Goal: Complete application form

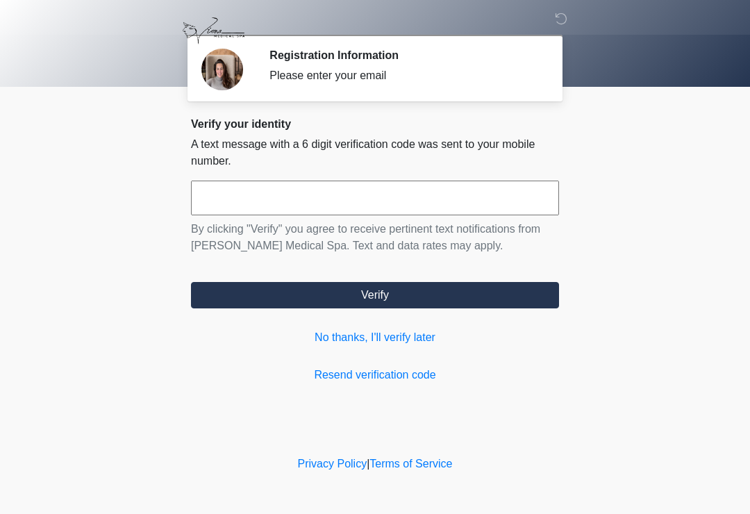
click at [448, 204] on input "text" at bounding box center [375, 198] width 368 height 35
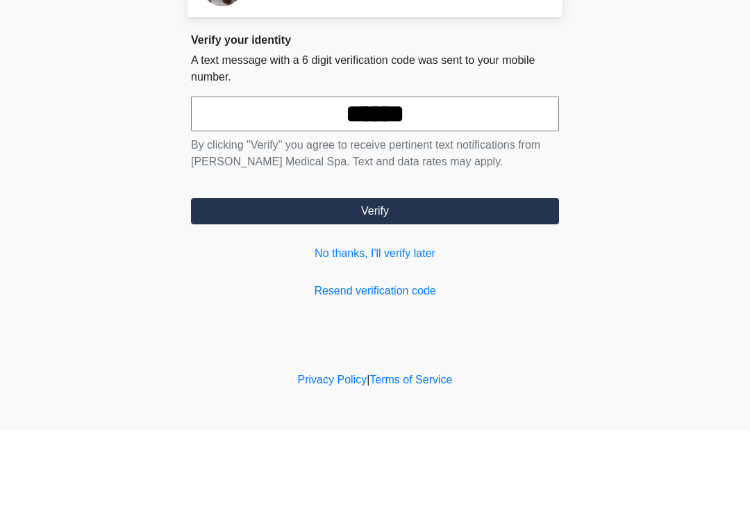
type input "******"
click at [496, 282] on button "Verify" at bounding box center [375, 295] width 368 height 26
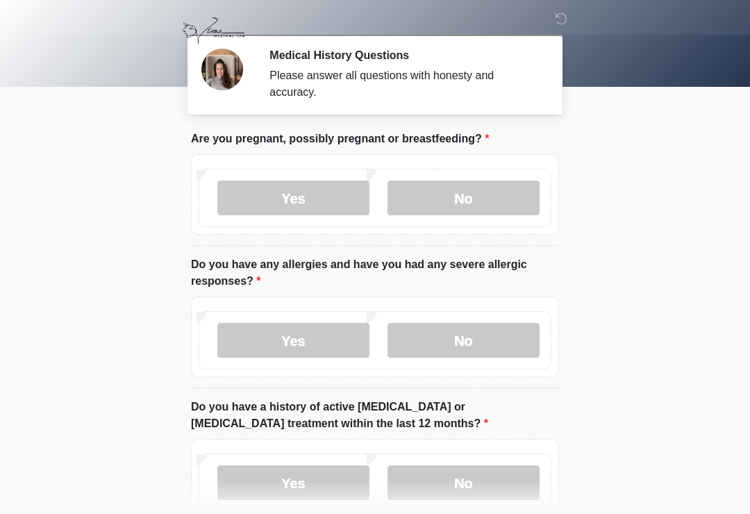
click at [501, 199] on label "No" at bounding box center [464, 198] width 152 height 35
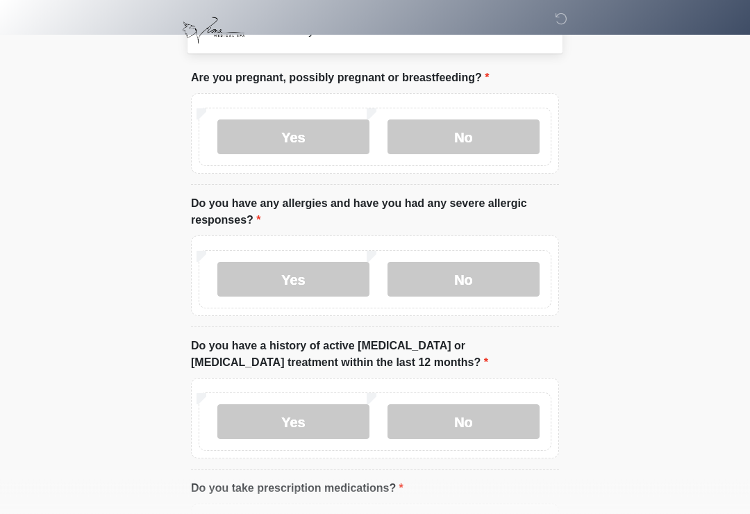
scroll to position [61, 0]
click at [492, 281] on label "No" at bounding box center [464, 279] width 152 height 35
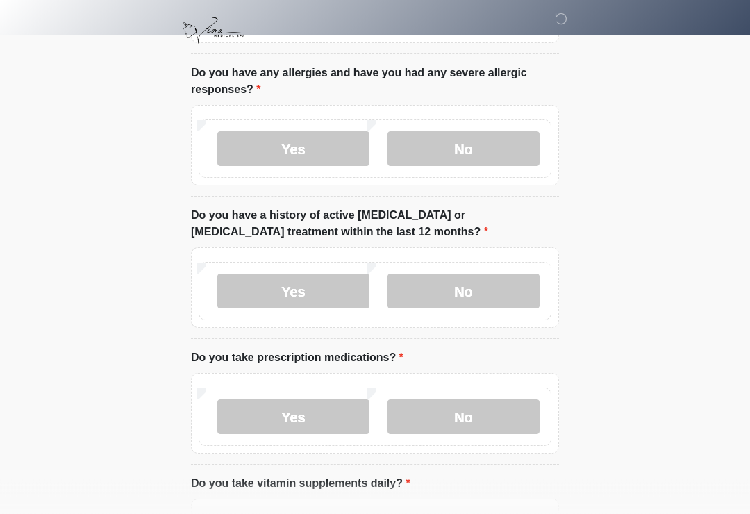
scroll to position [197, 0]
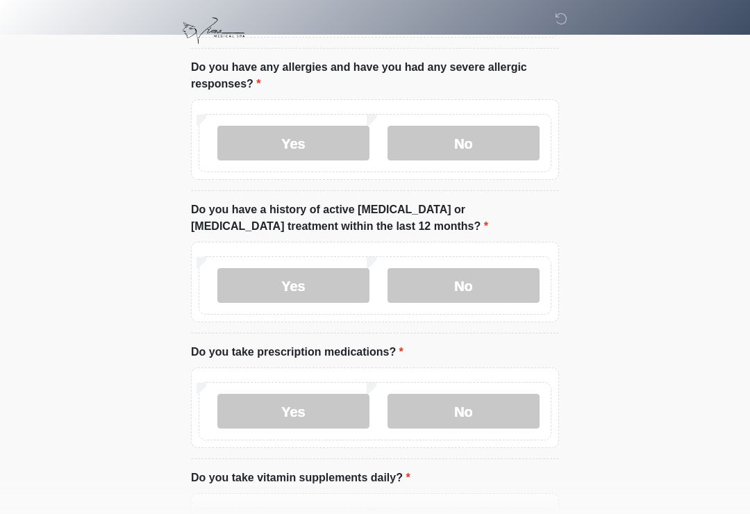
click at [499, 288] on label "No" at bounding box center [464, 285] width 152 height 35
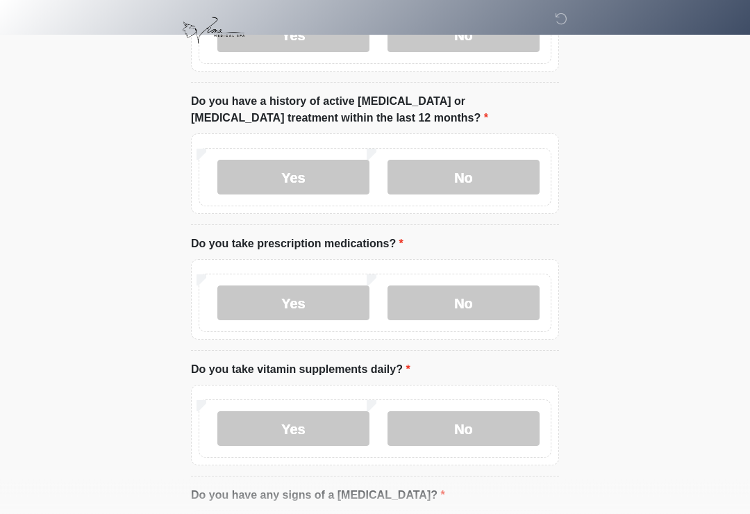
scroll to position [306, 0]
click at [515, 301] on label "No" at bounding box center [464, 302] width 152 height 35
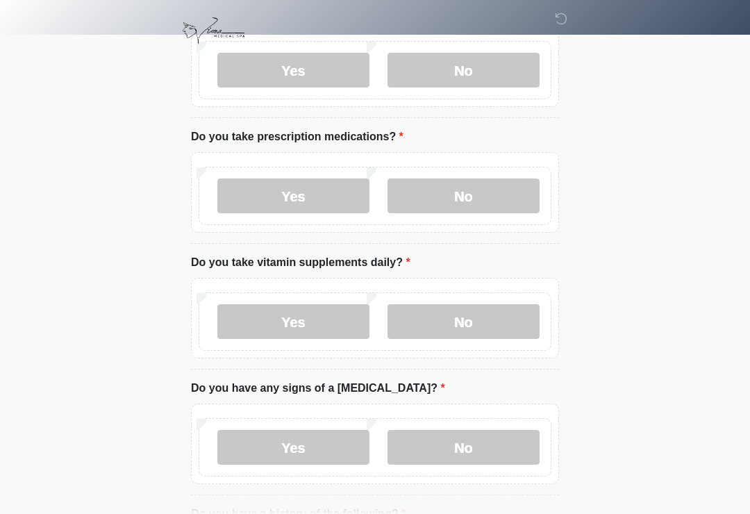
scroll to position [420, 0]
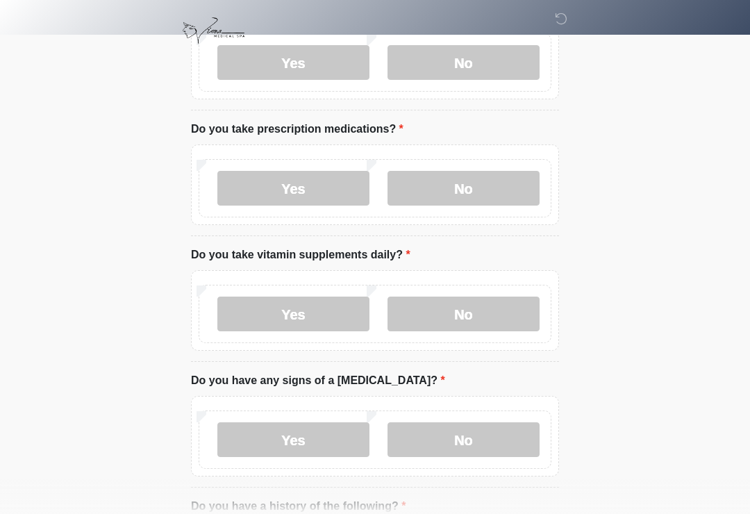
click at [505, 325] on label "No" at bounding box center [464, 314] width 152 height 35
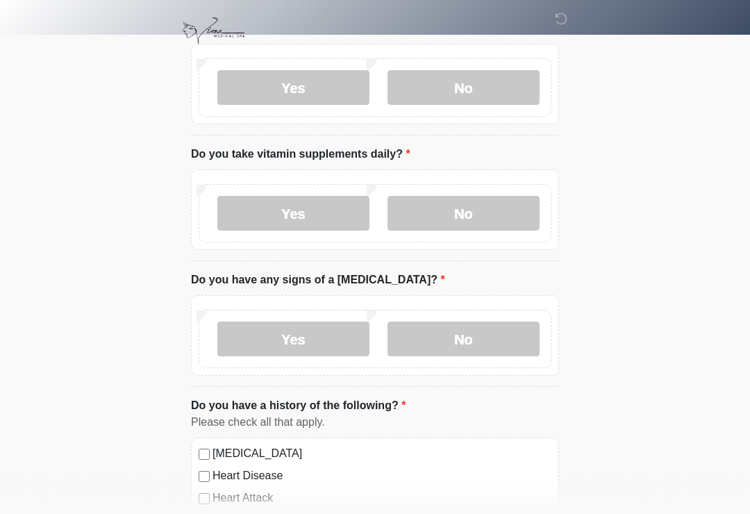
scroll to position [534, 0]
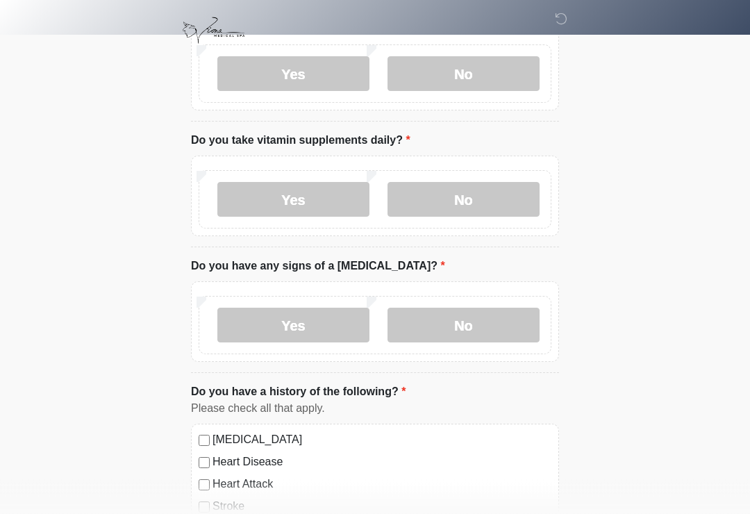
click at [508, 308] on label "No" at bounding box center [464, 325] width 152 height 35
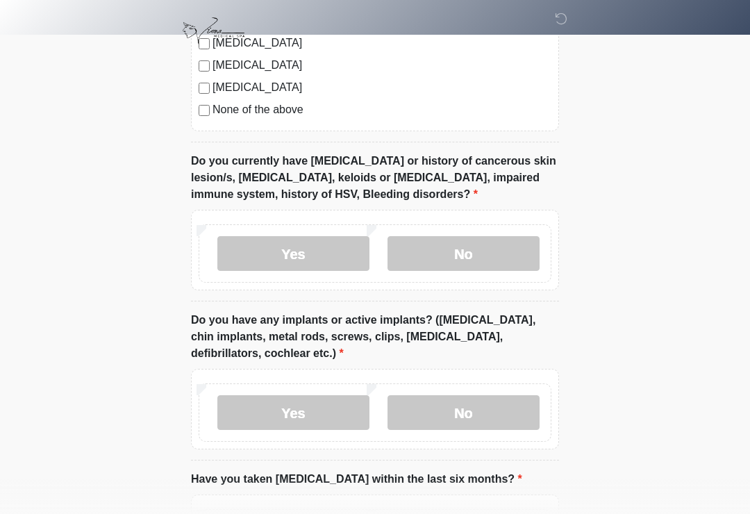
scroll to position [1106, 0]
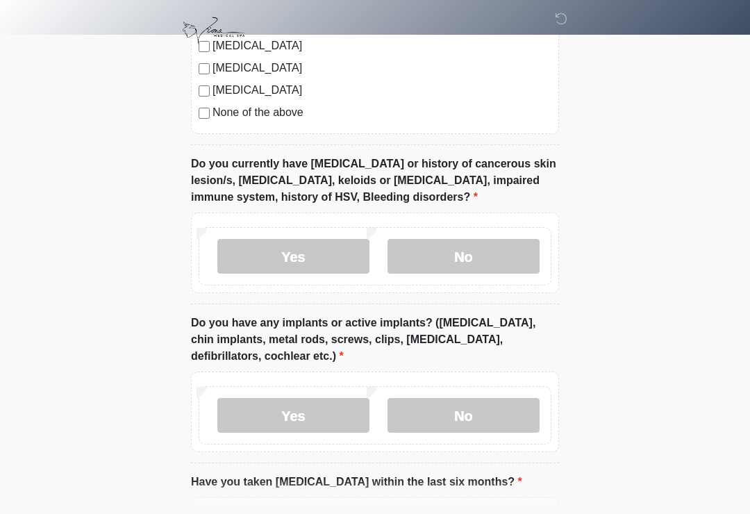
click at [510, 248] on label "No" at bounding box center [464, 257] width 152 height 35
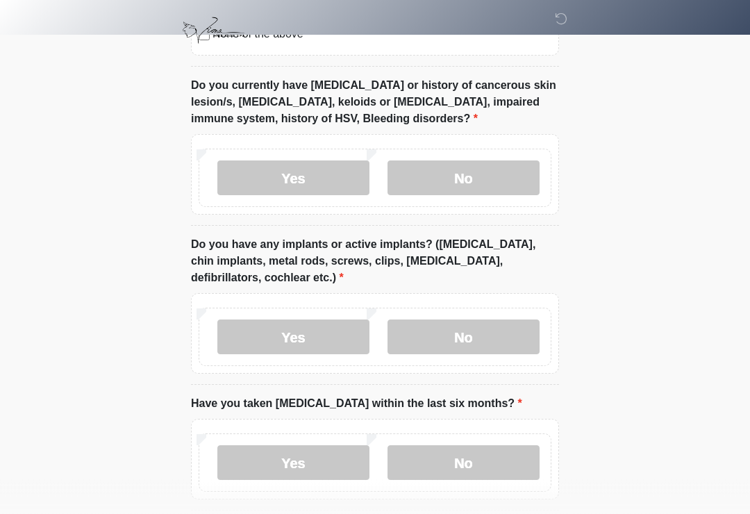
scroll to position [1186, 0]
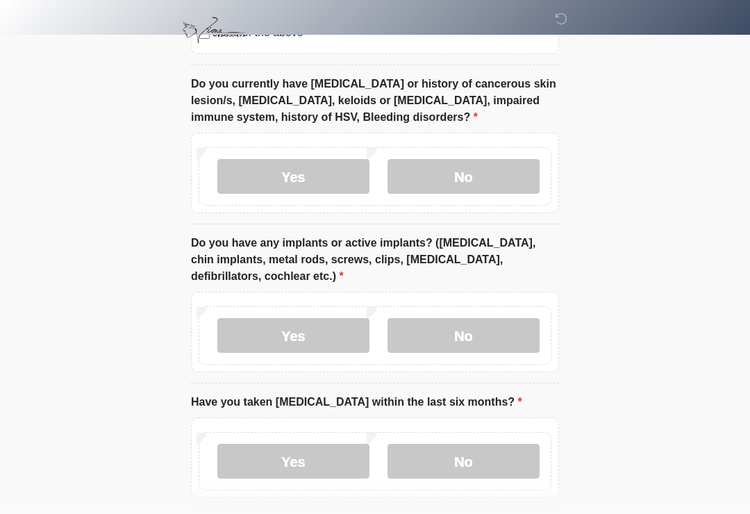
click at [501, 321] on label "No" at bounding box center [464, 336] width 152 height 35
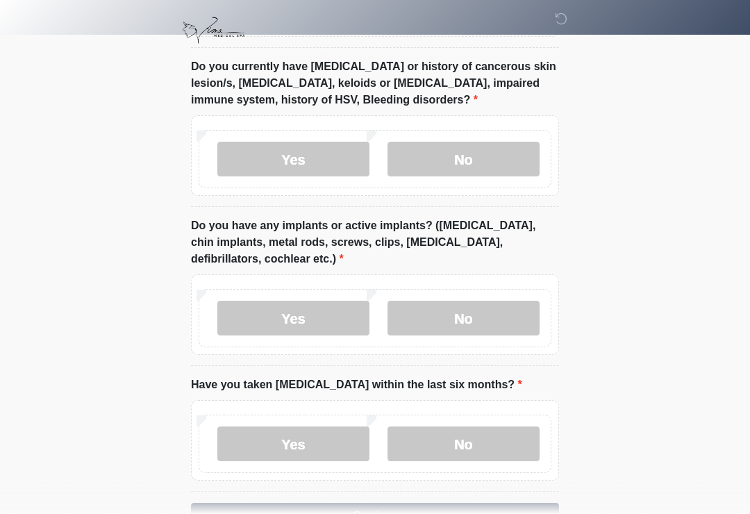
scroll to position [1269, 0]
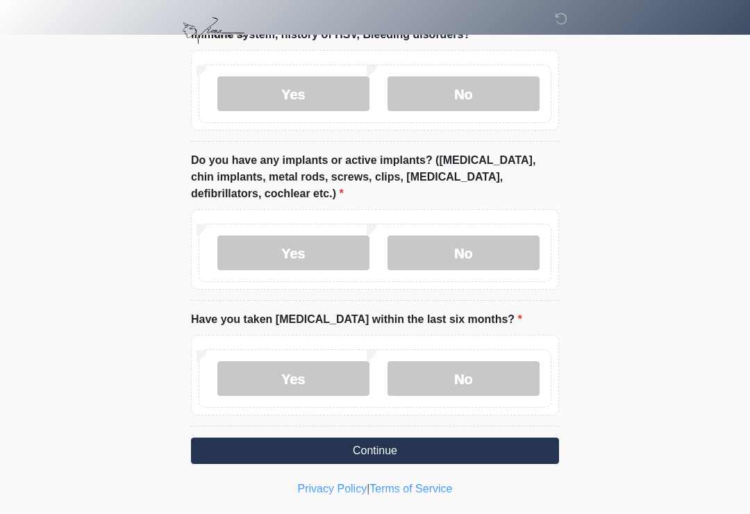
click at [482, 383] on label "No" at bounding box center [464, 378] width 152 height 35
click at [494, 448] on button "Continue" at bounding box center [375, 451] width 368 height 26
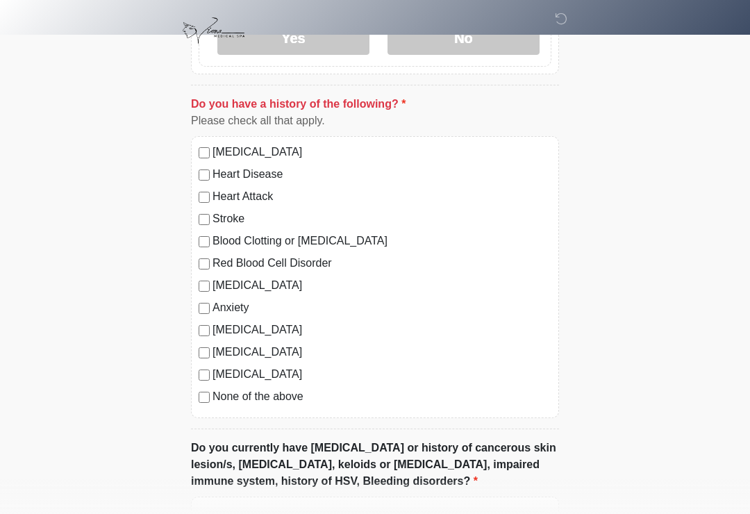
scroll to position [822, 0]
click at [294, 398] on label "None of the above" at bounding box center [382, 397] width 339 height 17
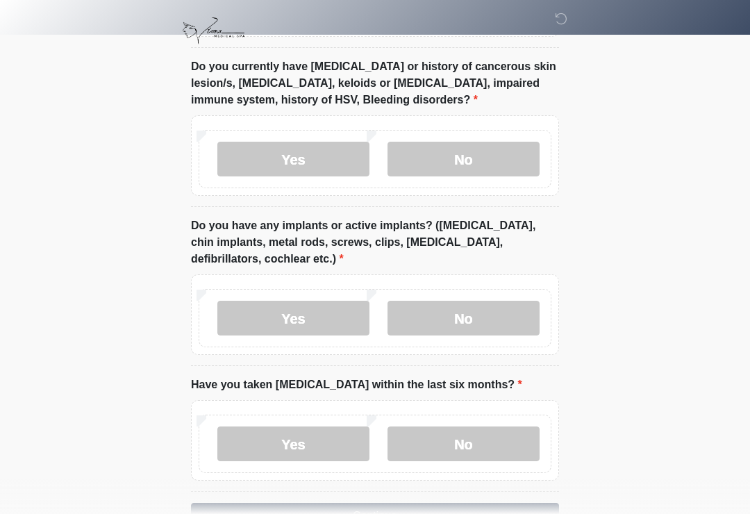
scroll to position [1269, 0]
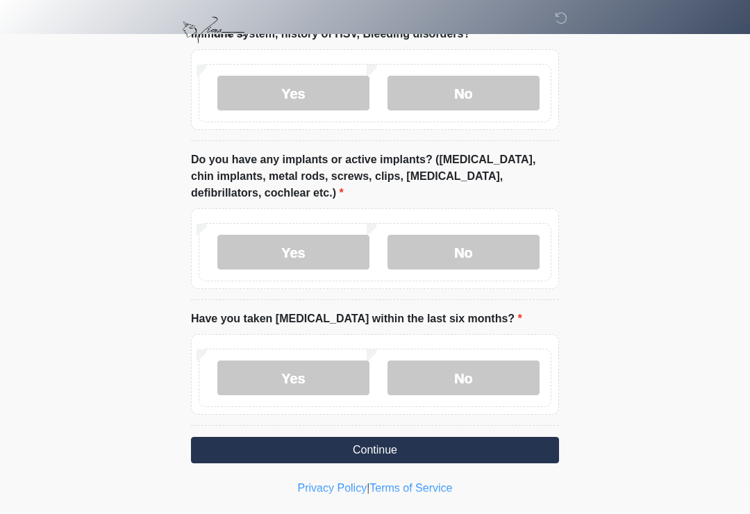
click at [481, 451] on button "Continue" at bounding box center [375, 451] width 368 height 26
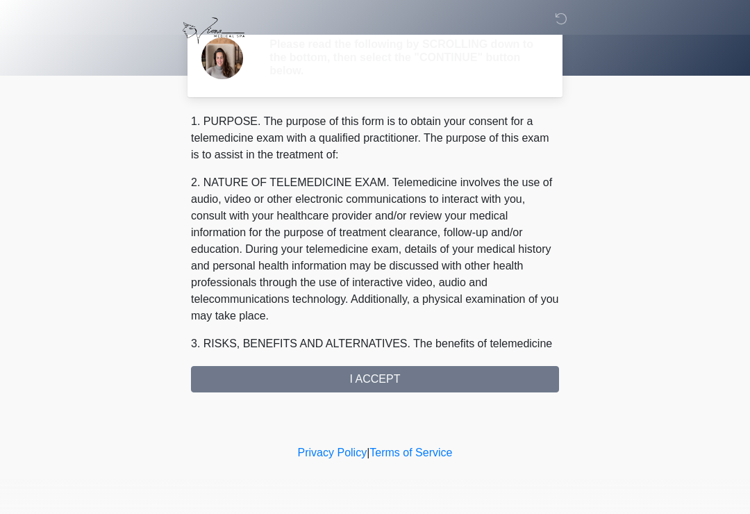
scroll to position [0, 0]
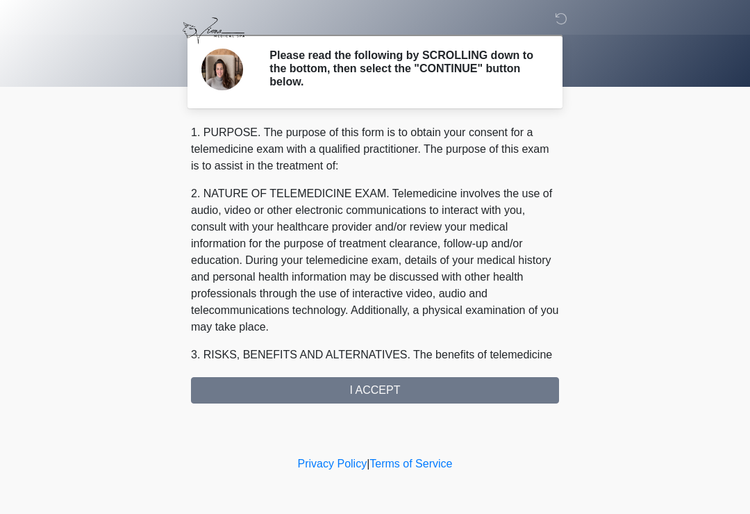
click at [504, 389] on div "1. PURPOSE. The purpose of this form is to obtain your consent for a telemedici…" at bounding box center [375, 263] width 368 height 279
click at [503, 391] on div "1. PURPOSE. The purpose of this form is to obtain your consent for a telemedici…" at bounding box center [375, 263] width 368 height 279
click at [428, 391] on div "1. PURPOSE. The purpose of this form is to obtain your consent for a telemedici…" at bounding box center [375, 263] width 368 height 279
click at [433, 393] on div "1. PURPOSE. The purpose of this form is to obtain your consent for a telemedici…" at bounding box center [375, 263] width 368 height 279
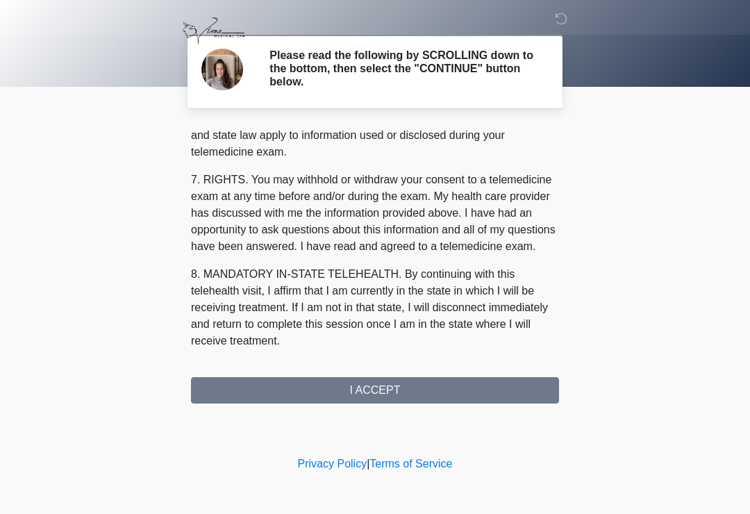
scroll to position [570, 0]
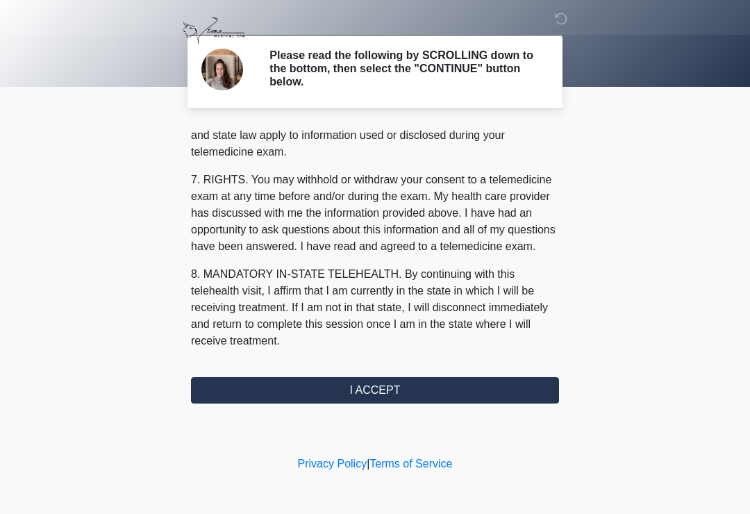
click at [444, 387] on button "I ACCEPT" at bounding box center [375, 390] width 368 height 26
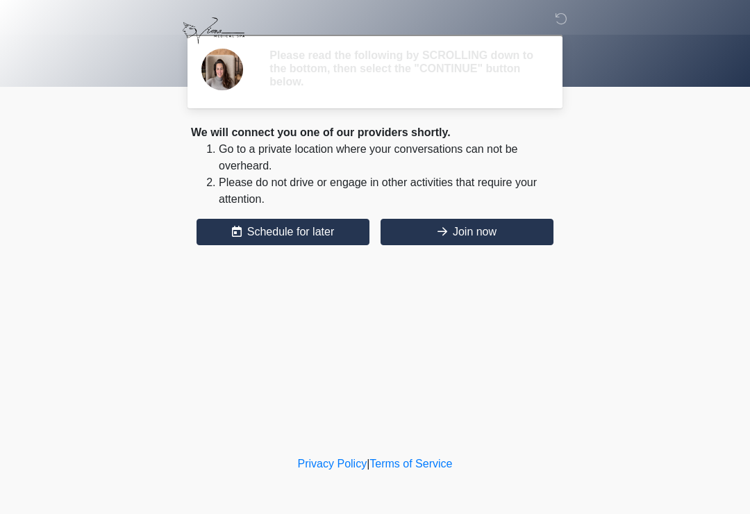
click at [488, 296] on div "‎ ‎ Please read the following by SCROLLING down to the bottom, then select the …" at bounding box center [375, 226] width 417 height 425
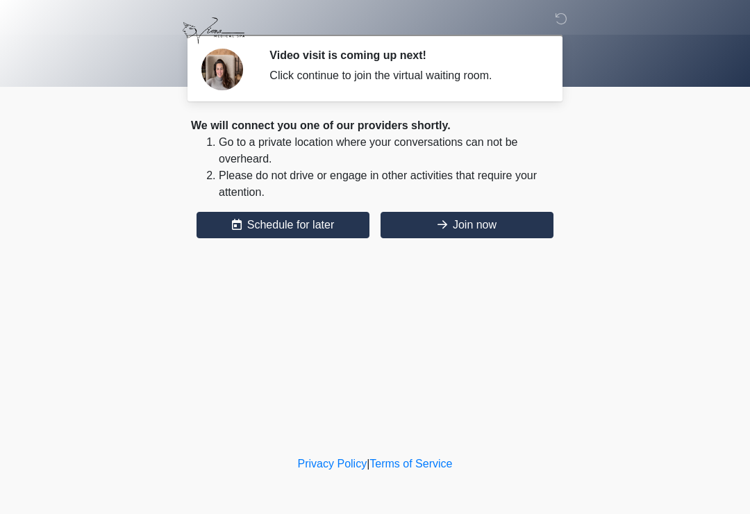
click at [515, 228] on button "Join now" at bounding box center [467, 225] width 173 height 26
